Goal: Task Accomplishment & Management: Use online tool/utility

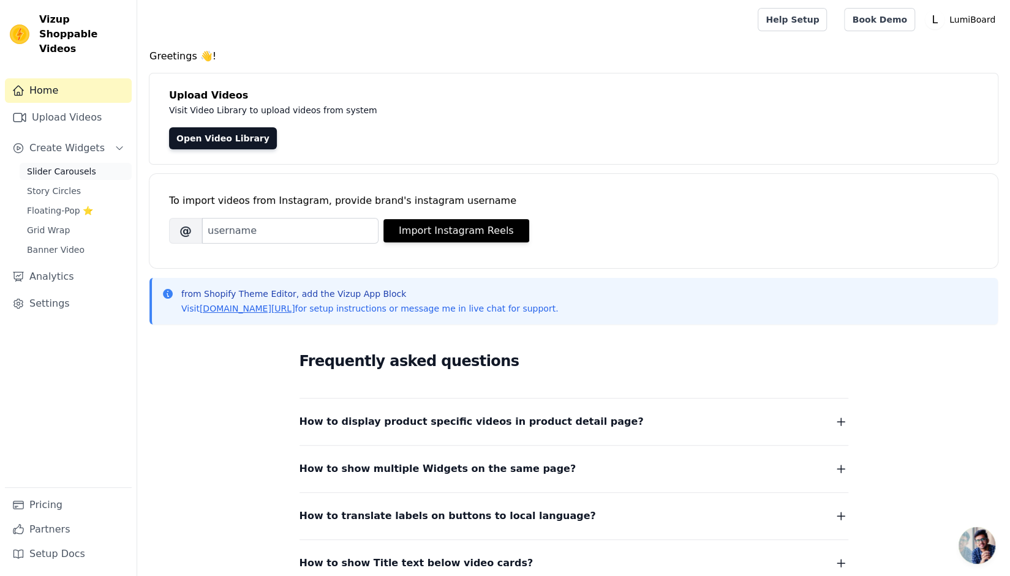
click at [69, 165] on span "Slider Carousels" at bounding box center [61, 171] width 69 height 12
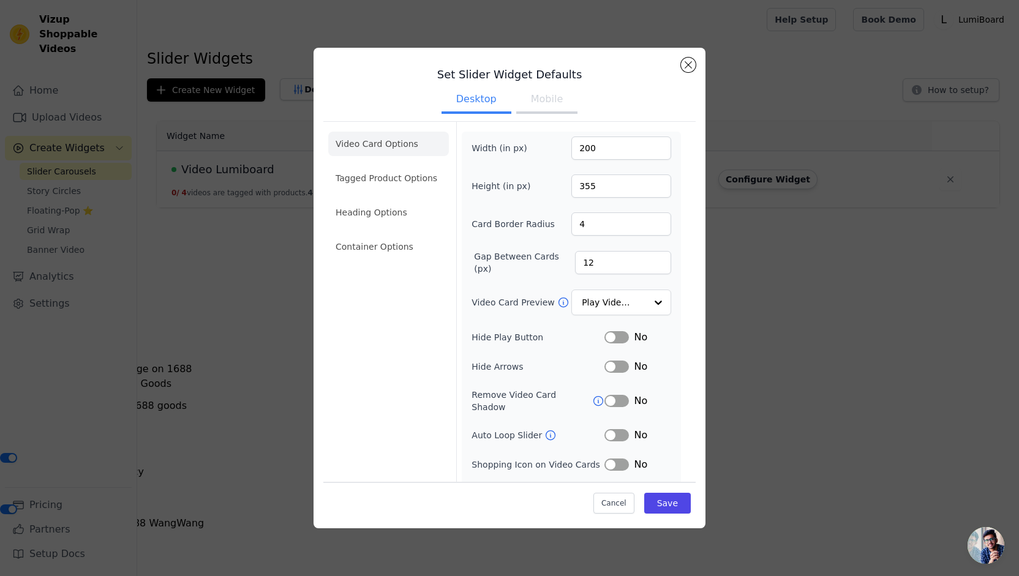
click at [540, 100] on button "Mobile" at bounding box center [546, 100] width 61 height 27
click at [482, 99] on button "Desktop" at bounding box center [477, 100] width 70 height 27
click at [522, 97] on button "Mobile" at bounding box center [546, 100] width 61 height 27
click at [480, 100] on button "Desktop" at bounding box center [477, 100] width 70 height 27
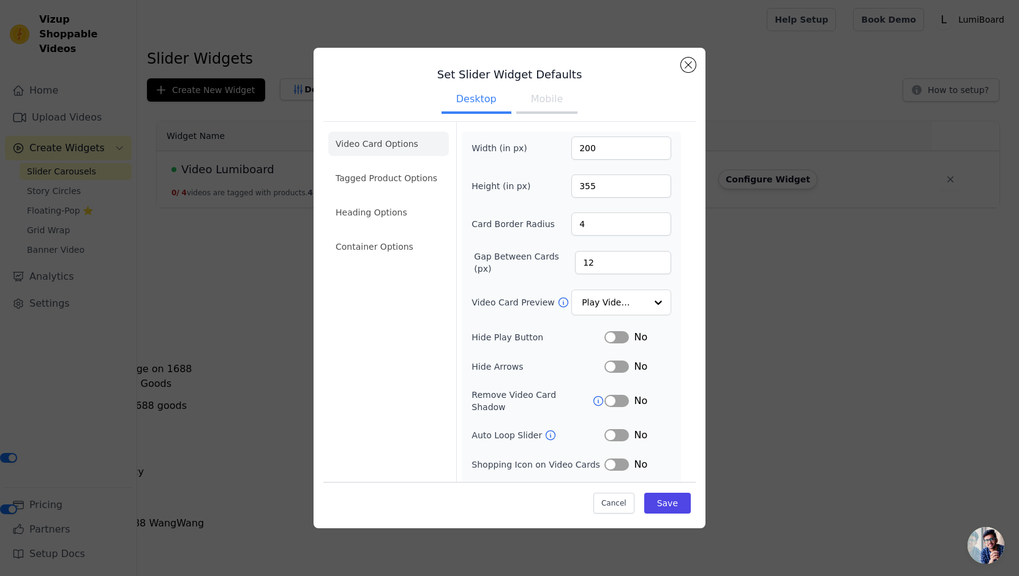
click at [534, 102] on button "Mobile" at bounding box center [546, 100] width 61 height 27
click at [478, 102] on button "Desktop" at bounding box center [477, 100] width 70 height 27
click at [521, 101] on button "Mobile" at bounding box center [546, 100] width 61 height 27
click at [475, 102] on button "Desktop" at bounding box center [477, 100] width 70 height 27
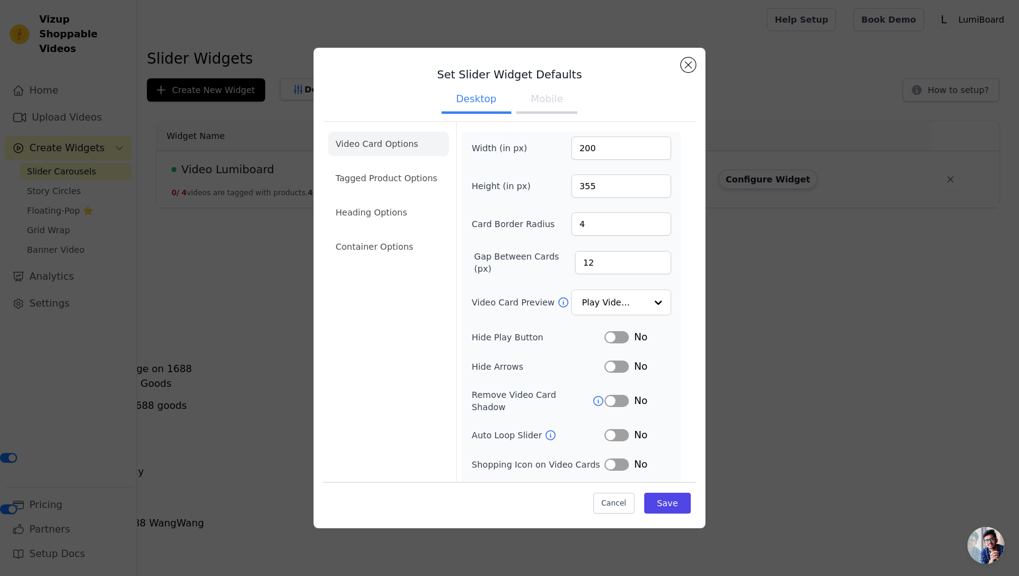
click at [523, 105] on button "Mobile" at bounding box center [546, 100] width 61 height 27
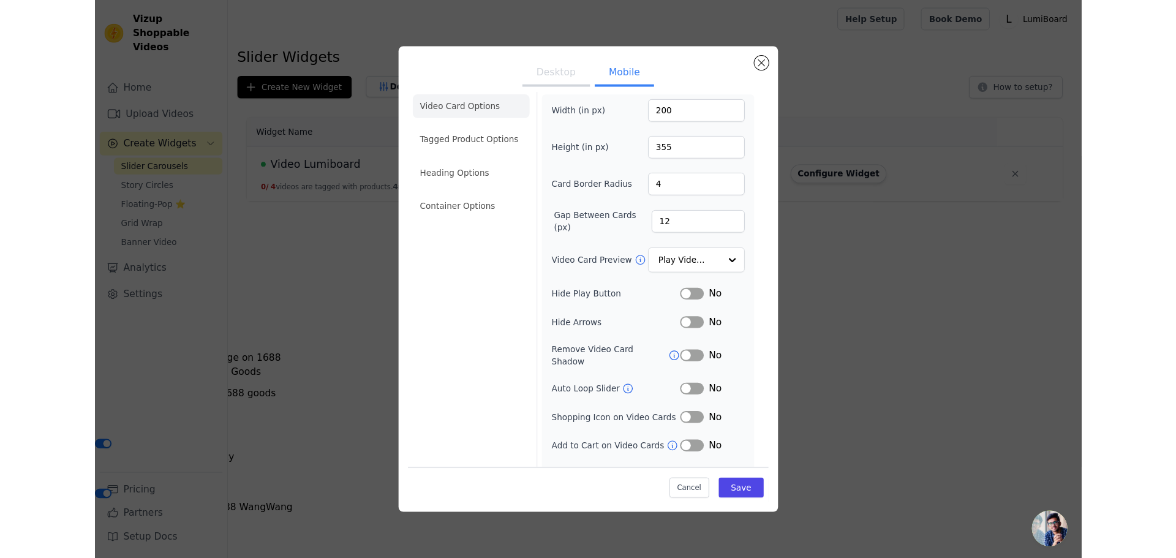
scroll to position [45, 0]
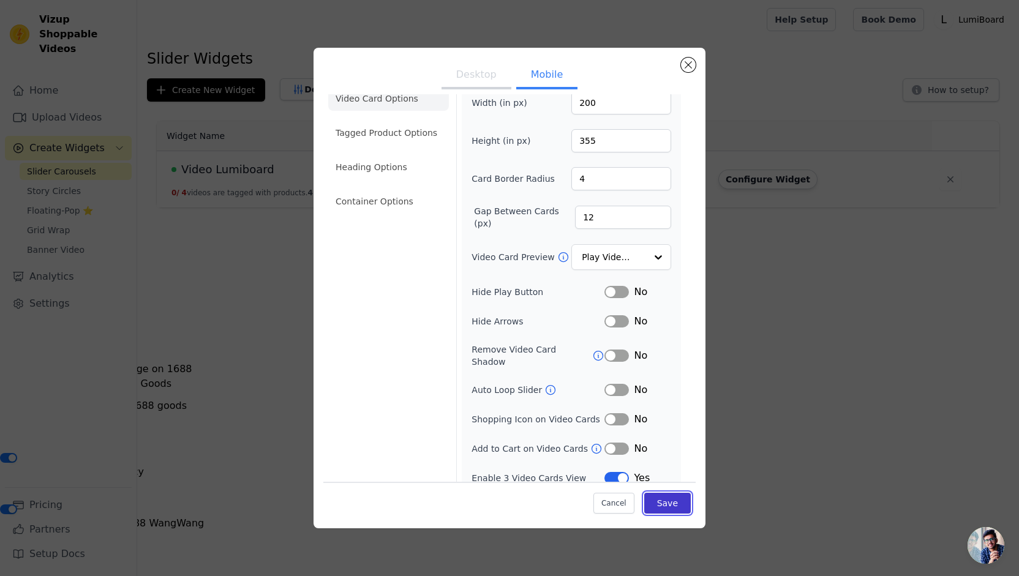
click at [672, 507] on button "Save" at bounding box center [667, 503] width 47 height 21
